Goal: Task Accomplishment & Management: Complete application form

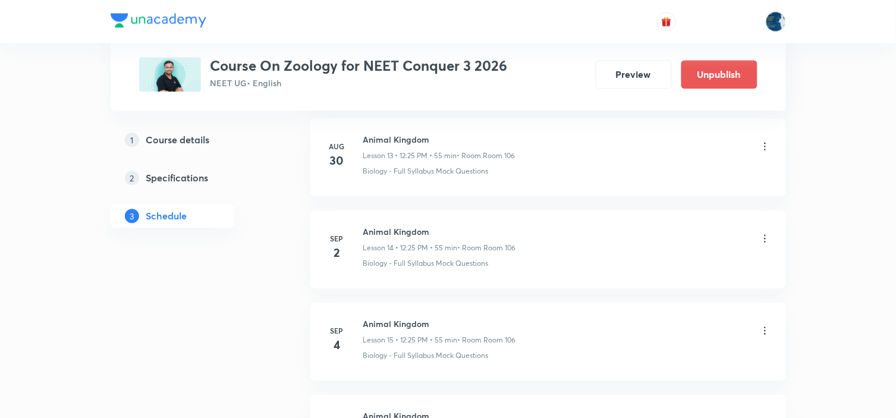
scroll to position [2011, 0]
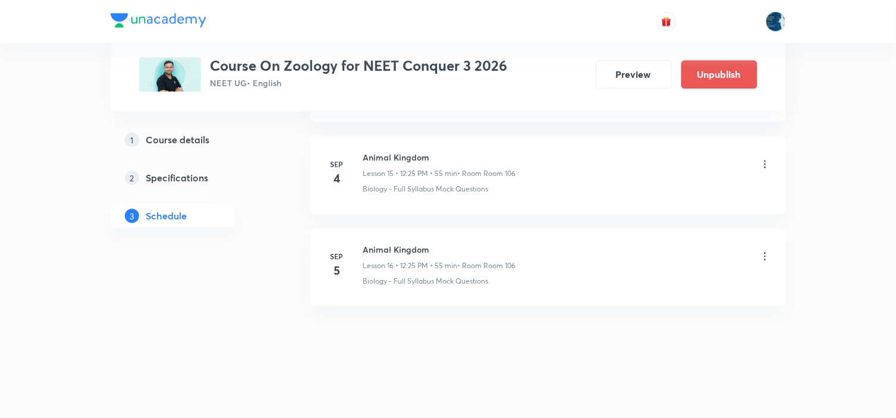
click at [764, 258] on icon at bounding box center [765, 256] width 12 height 12
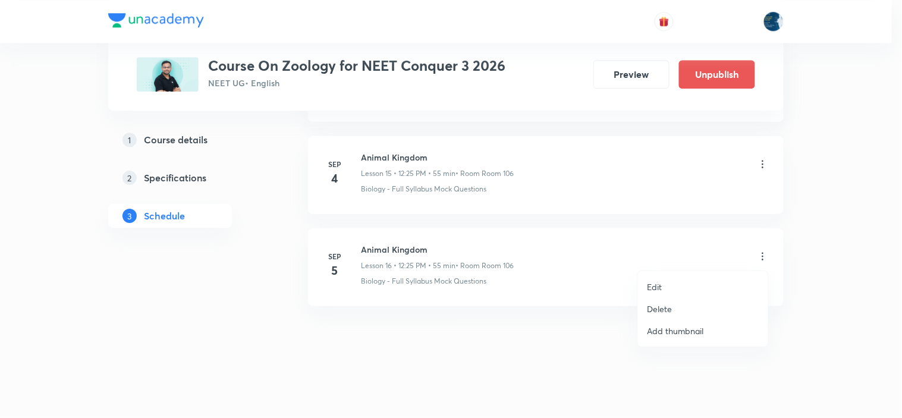
click at [672, 301] on li "Delete" at bounding box center [703, 309] width 130 height 22
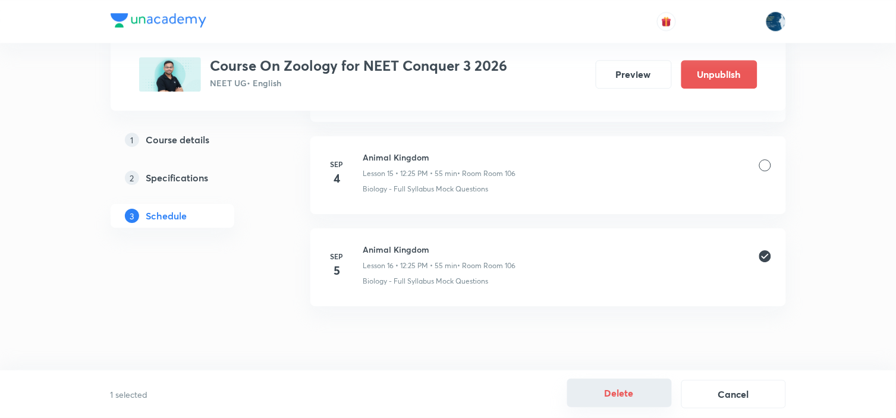
click at [622, 388] on button "Delete" at bounding box center [619, 393] width 105 height 29
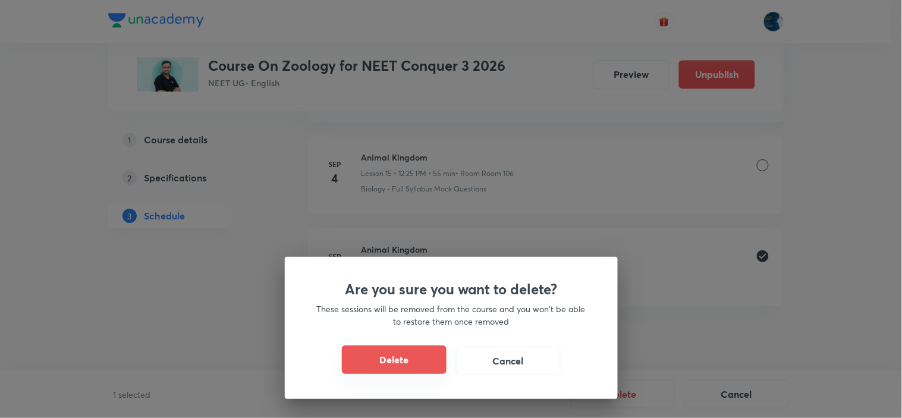
click at [427, 363] on button "Delete" at bounding box center [394, 359] width 105 height 29
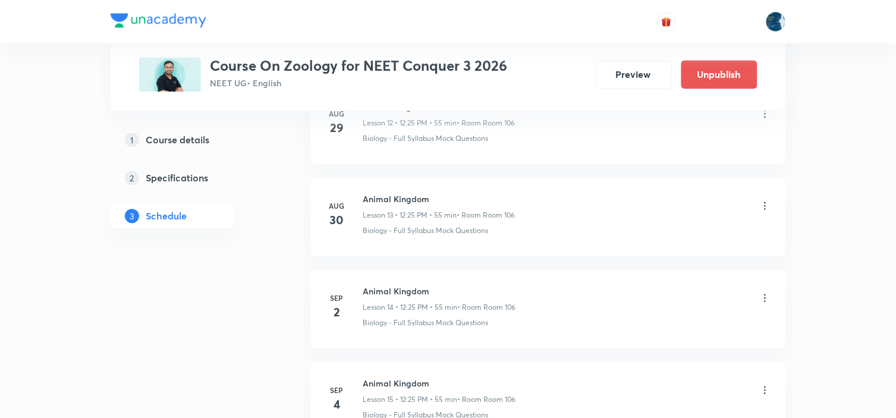
scroll to position [1528, 0]
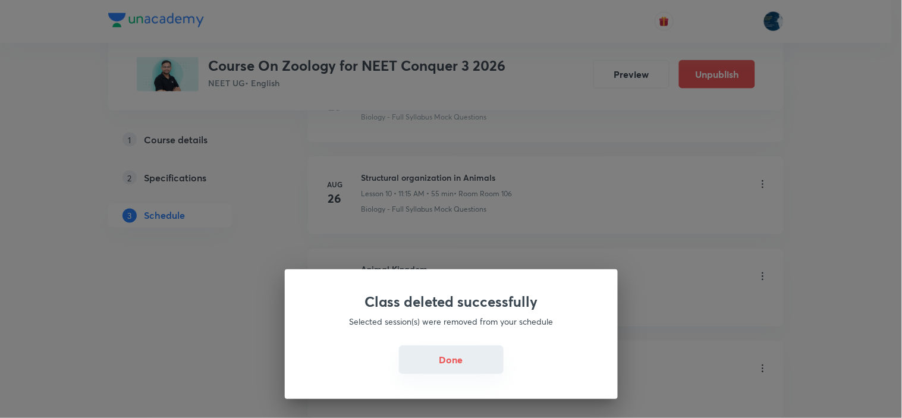
click at [422, 364] on button "Done" at bounding box center [451, 359] width 105 height 29
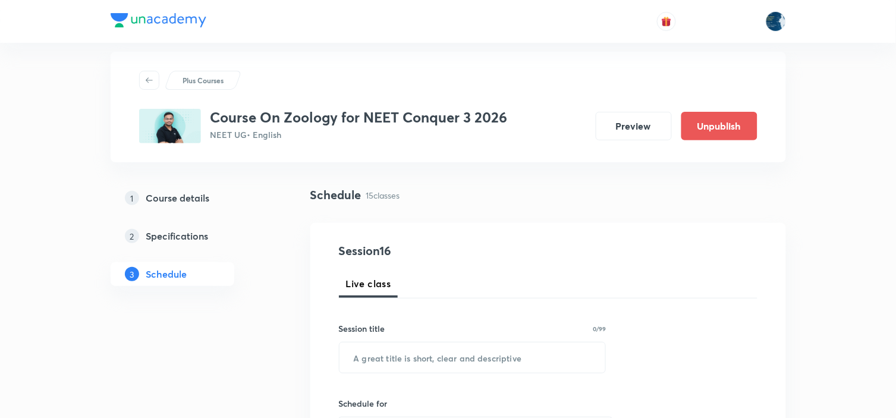
scroll to position [0, 0]
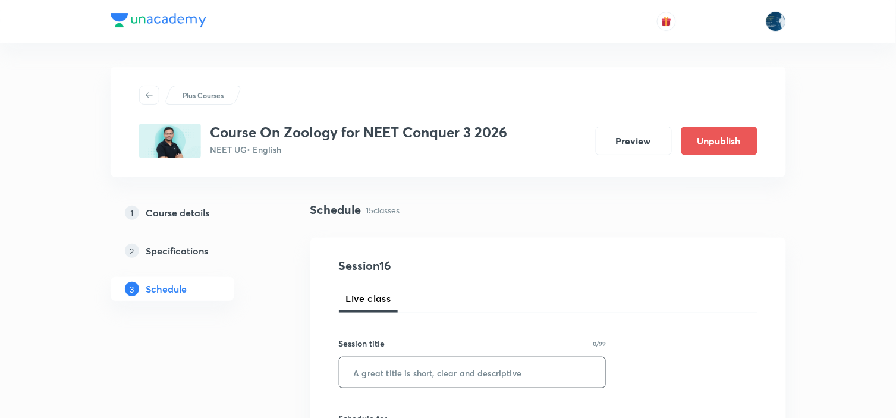
click at [412, 376] on input "text" at bounding box center [472, 372] width 266 height 30
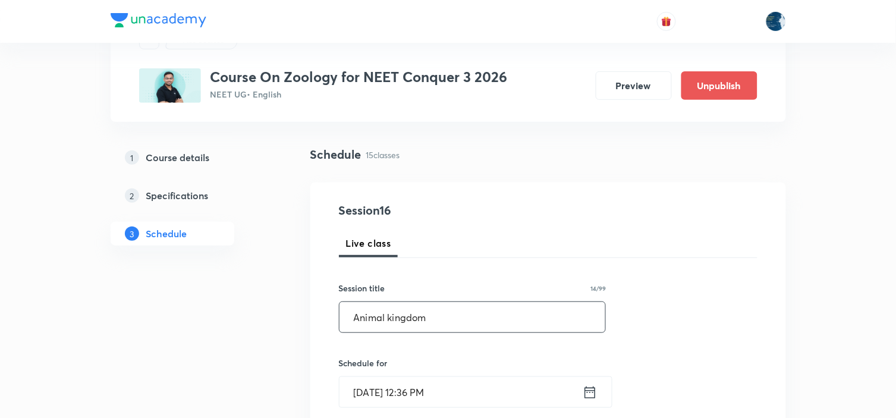
scroll to position [132, 0]
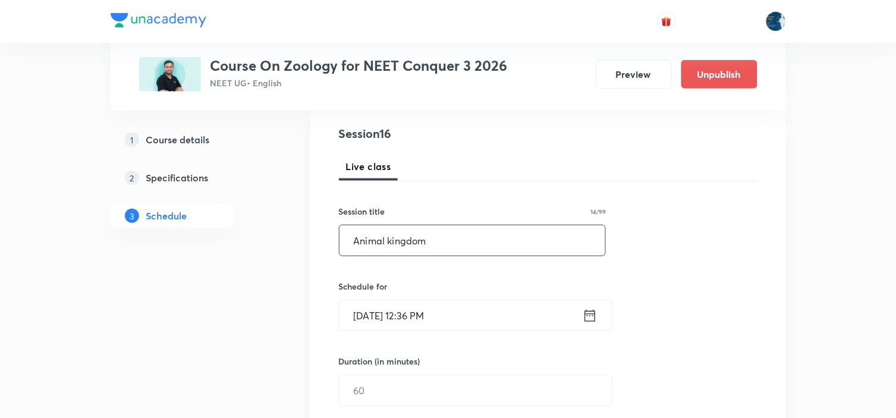
type input "Animal kingdom"
click at [591, 318] on icon at bounding box center [590, 315] width 15 height 17
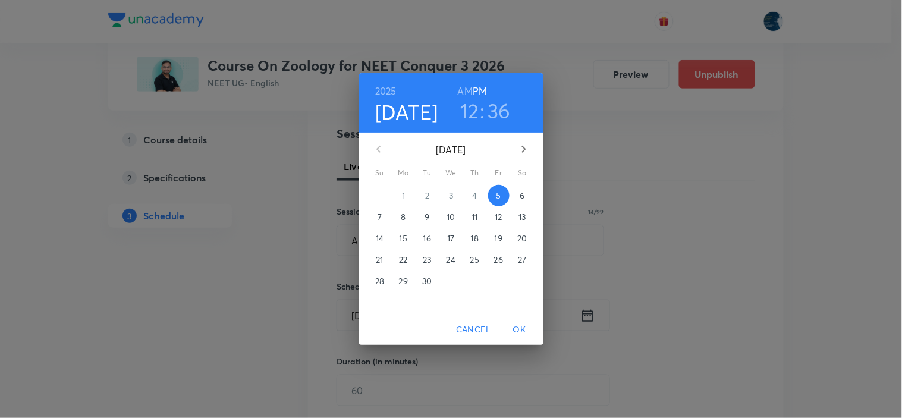
click at [501, 112] on h3 "36" at bounding box center [498, 110] width 23 height 25
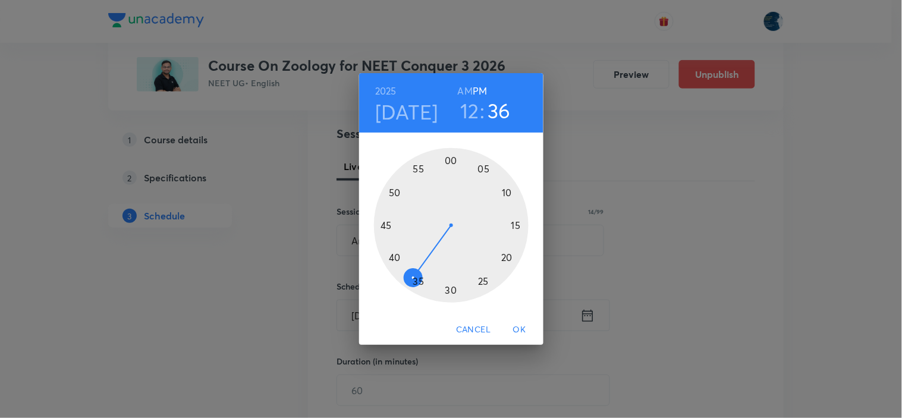
click at [386, 225] on div at bounding box center [451, 225] width 155 height 155
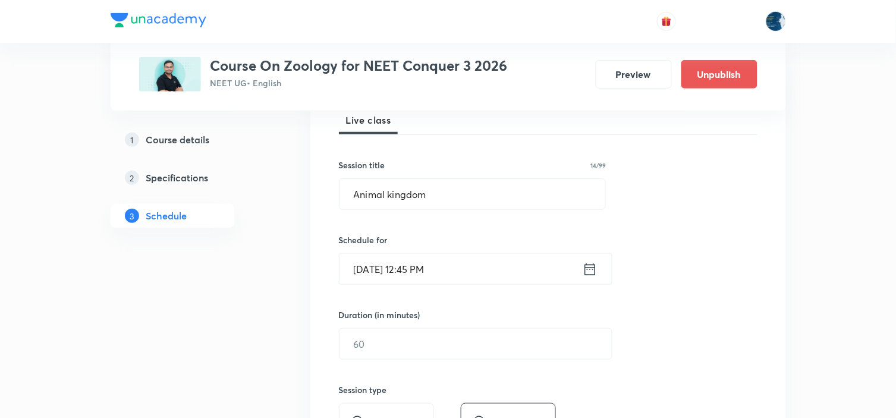
scroll to position [198, 0]
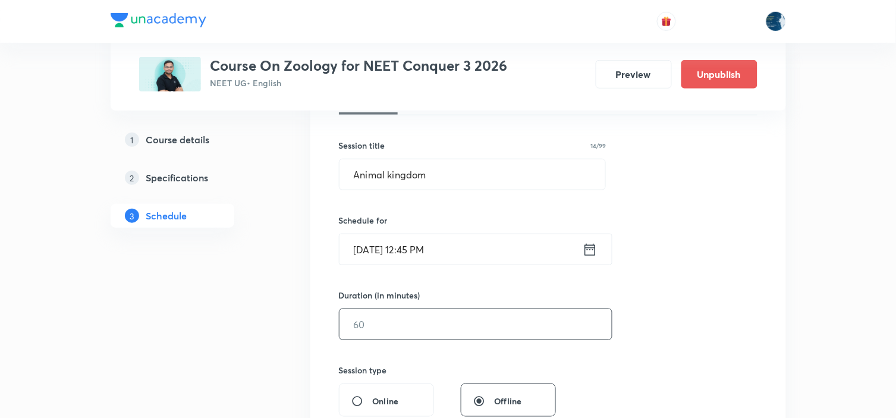
click at [430, 323] on input "text" at bounding box center [475, 324] width 272 height 30
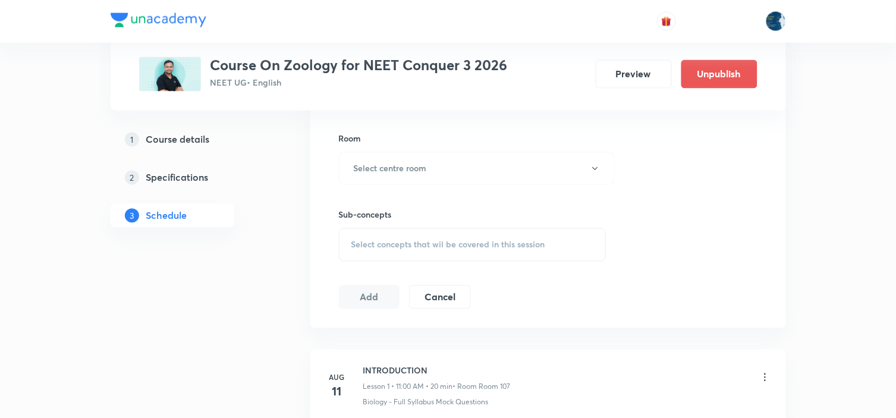
scroll to position [479, 0]
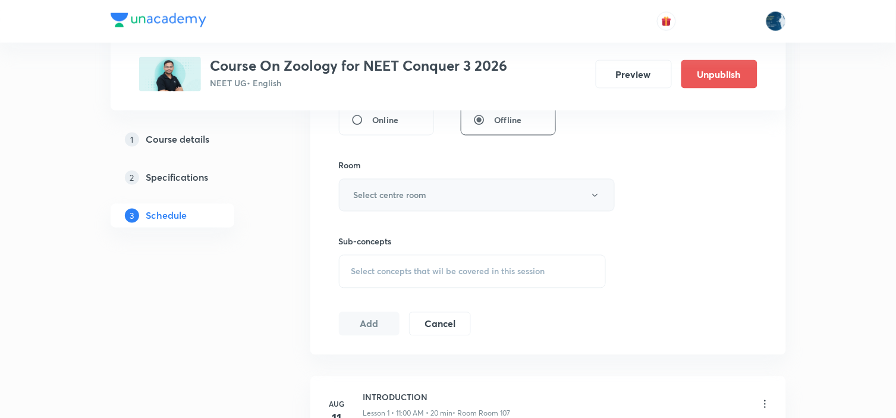
type input "40"
click at [518, 185] on button "Select centre room" at bounding box center [477, 195] width 276 height 33
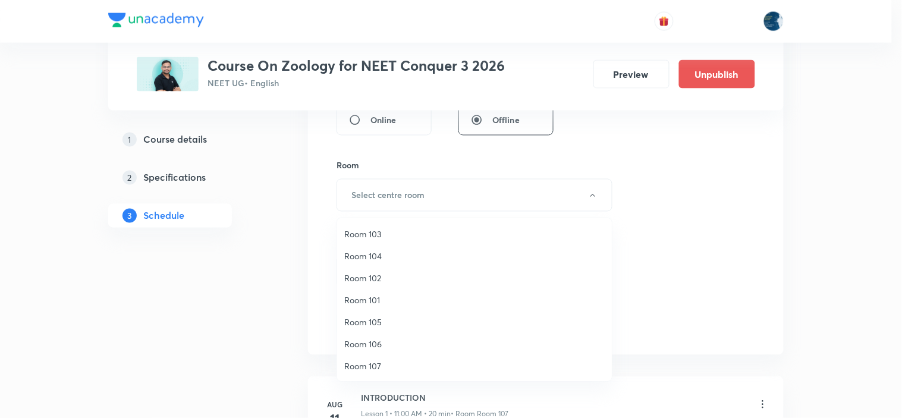
click at [391, 336] on li "Room 106" at bounding box center [474, 344] width 275 height 22
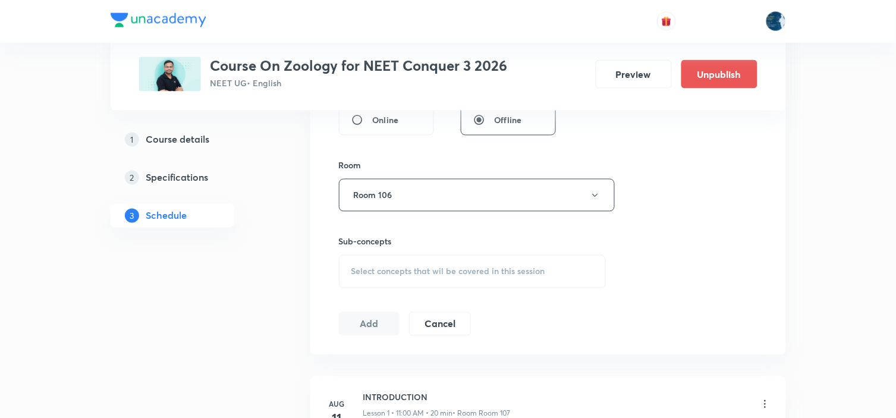
click at [436, 275] on span "Select concepts that wil be covered in this session" at bounding box center [448, 272] width 194 height 10
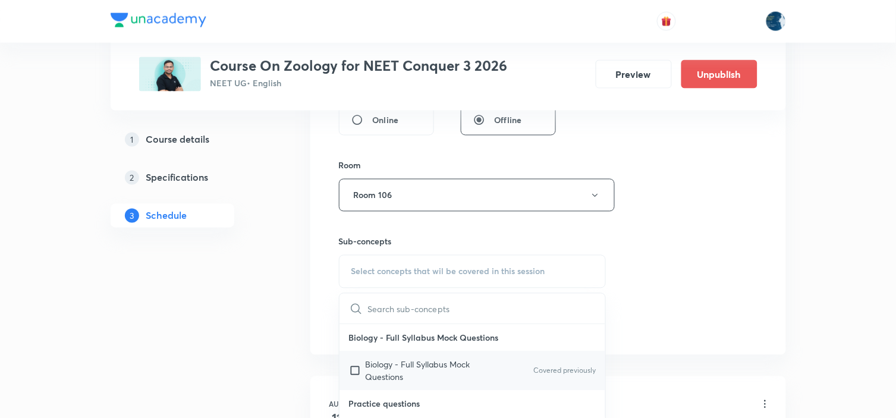
click at [402, 367] on p "Biology - Full Syllabus Mock Questions" at bounding box center [426, 370] width 120 height 25
checkbox input "true"
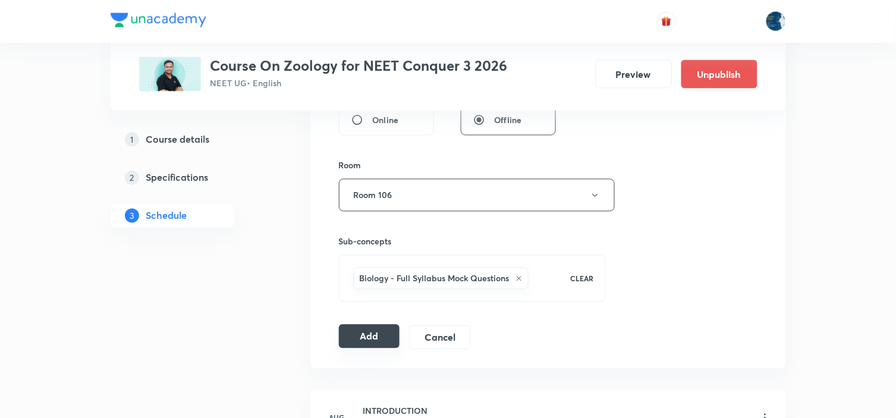
click at [366, 339] on button "Add" at bounding box center [369, 337] width 61 height 24
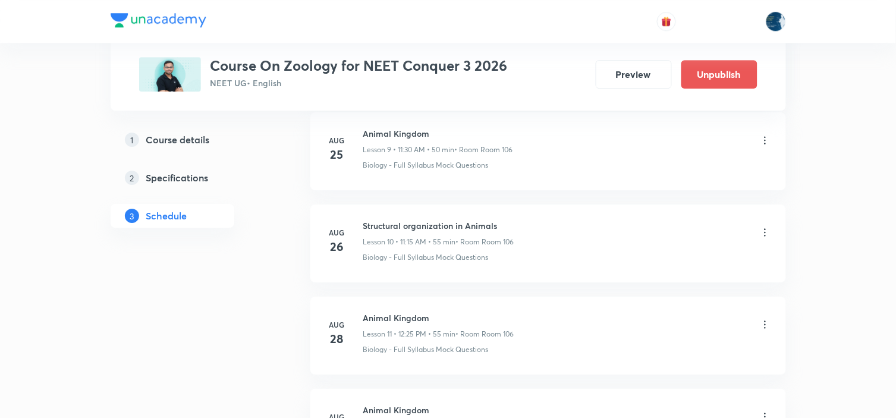
scroll to position [870, 0]
